Goal: Find specific page/section: Find specific page/section

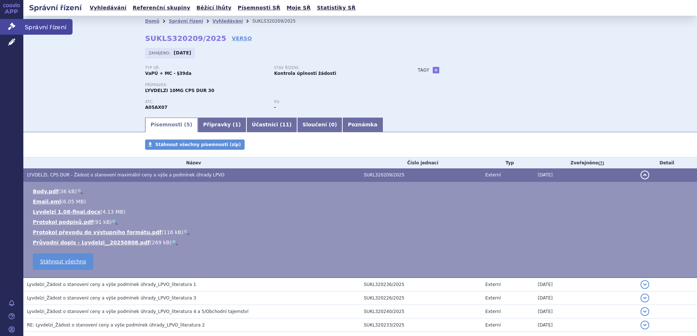
click at [45, 29] on span "Správní řízení" at bounding box center [47, 26] width 49 height 15
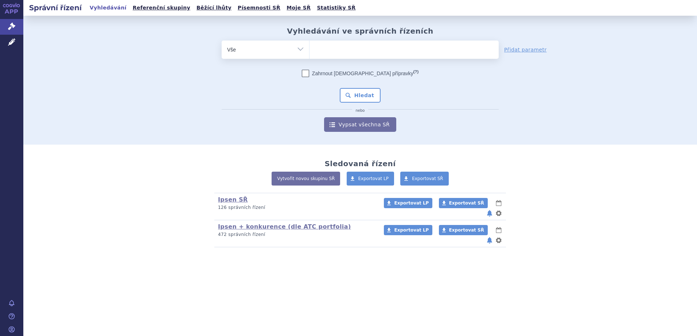
click at [354, 50] on ul at bounding box center [404, 47] width 189 height 15
click at [310, 50] on select at bounding box center [309, 49] width 0 height 18
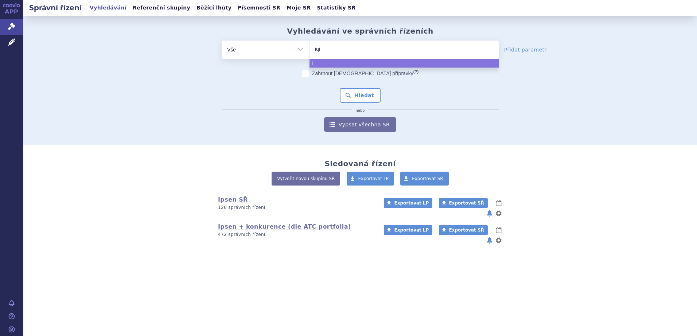
type input "iqir"
type input "iqirv"
type input "iqirvo"
select select "iqirvo"
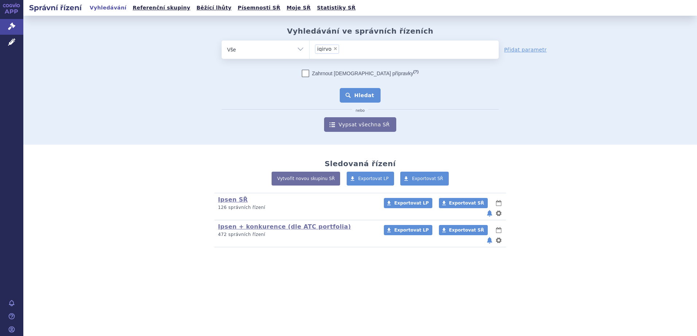
click at [360, 94] on button "Hledat" at bounding box center [360, 95] width 41 height 15
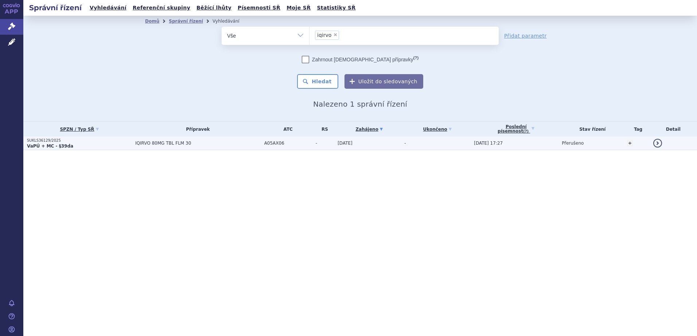
click at [94, 142] on p "SUKLS36129/2025" at bounding box center [79, 140] width 105 height 5
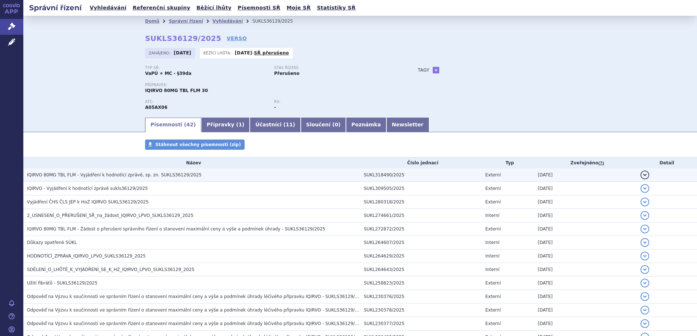
click at [157, 173] on span "IQIRVO 80MG TBL FLM - Vyjádření k hodnotící zprávě, sp. zn. SUKLS36129/2025" at bounding box center [114, 174] width 175 height 5
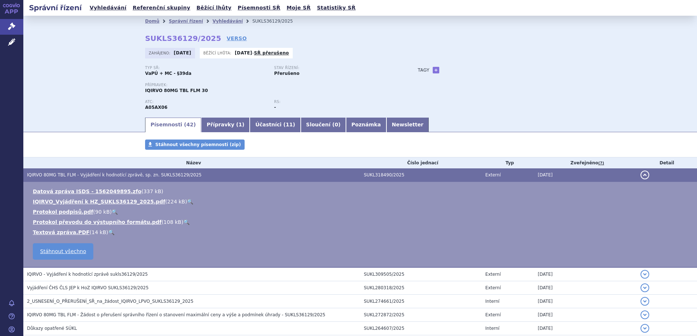
click at [187, 201] on link "🔍" at bounding box center [190, 201] width 6 height 6
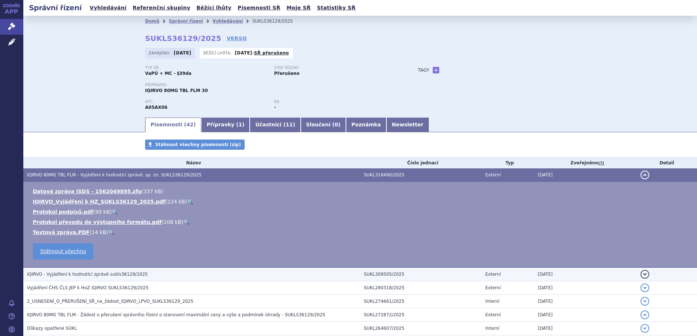
click at [107, 276] on span "IQIRVO - Vyjádření k hodnotící zprávě sukls36129/2025" at bounding box center [87, 273] width 121 height 5
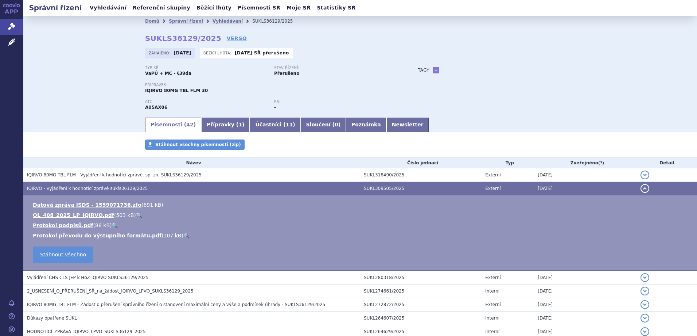
click at [136, 213] on link "🔍" at bounding box center [139, 215] width 6 height 6
